Goal: Transaction & Acquisition: Purchase product/service

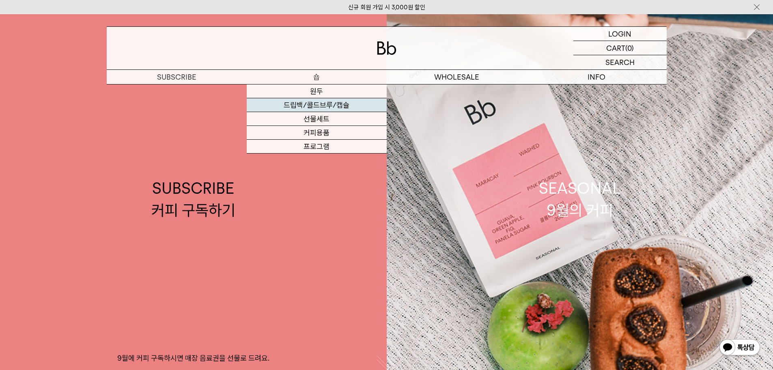
click at [308, 105] on link "드립백/콜드브루/캡슐" at bounding box center [317, 105] width 140 height 14
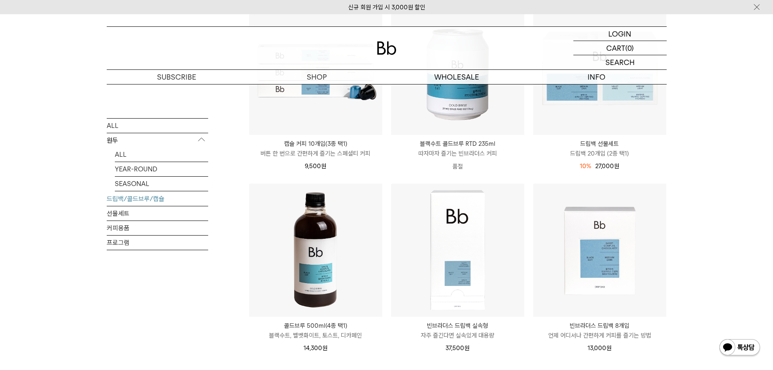
scroll to position [406, 0]
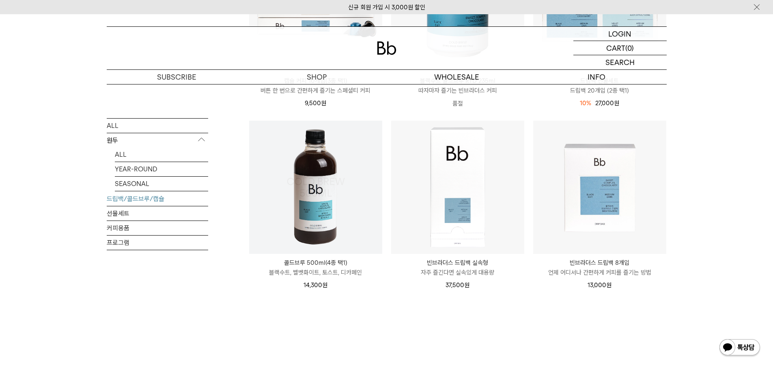
click at [299, 202] on img at bounding box center [315, 187] width 133 height 133
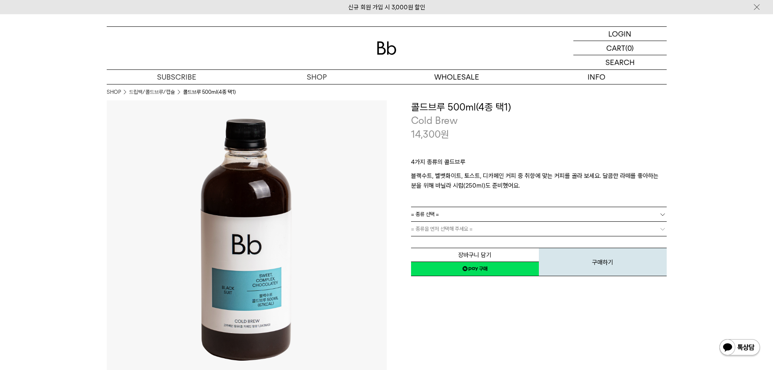
click at [455, 211] on link "= 종류 선택 =" at bounding box center [539, 214] width 256 height 14
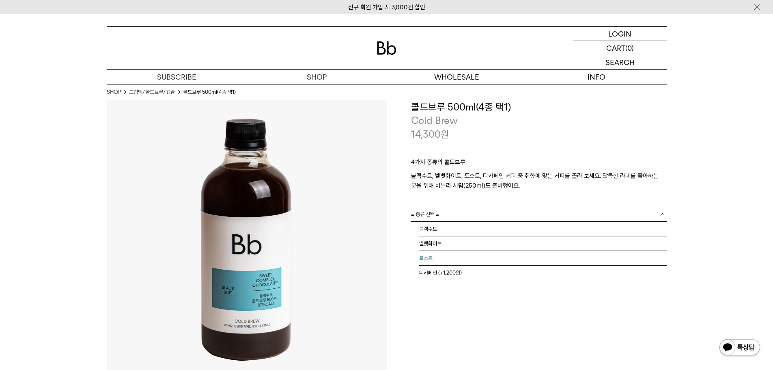
click at [455, 259] on li "토스트" at bounding box center [543, 258] width 248 height 15
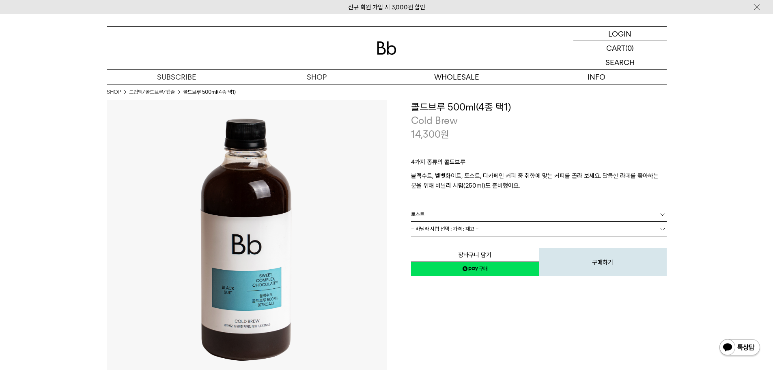
click at [453, 235] on span "= 바닐라 시럽 선택 : 가격 : 재고 =" at bounding box center [445, 229] width 68 height 14
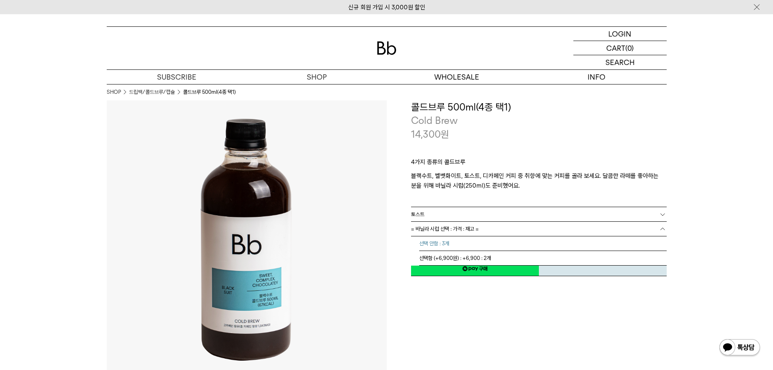
click at [486, 248] on li "선택 안함 : 3개" at bounding box center [543, 243] width 248 height 15
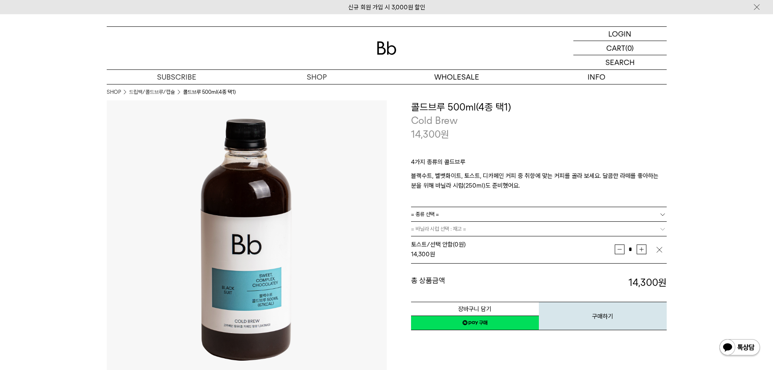
drag, startPoint x: 473, startPoint y: 315, endPoint x: 587, endPoint y: 190, distance: 169.2
click at [584, 195] on div "**********" at bounding box center [539, 215] width 256 height 231
click at [587, 190] on p "블랙수트, 벨벳화이트, 토스트, 디카페인 커피 중 취향에 맞는 커피를 골라 보세요. 달콤한 라떼를 좋아하는 분을 위해 바닐라 시럽(250ml)…" at bounding box center [539, 180] width 256 height 19
